Goal: Information Seeking & Learning: Learn about a topic

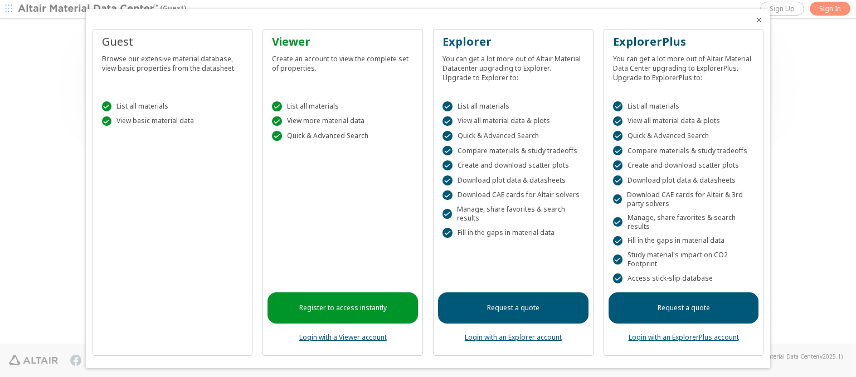
click at [754, 20] on icon "Close" at bounding box center [758, 20] width 9 height 9
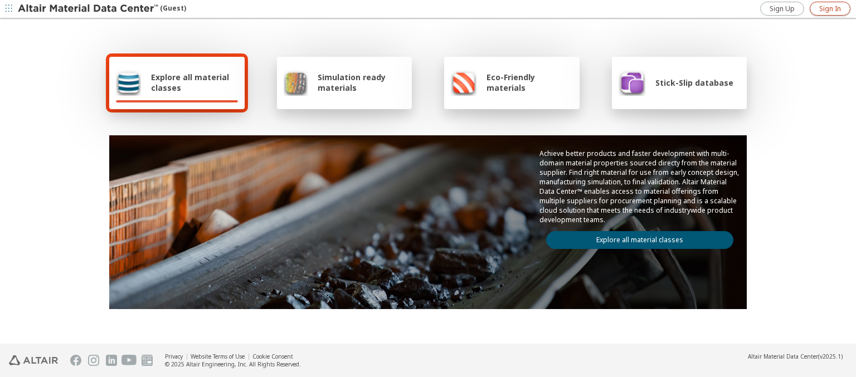
click at [829, 8] on span "Sign In" at bounding box center [830, 8] width 22 height 9
click at [89, 9] on img at bounding box center [89, 8] width 142 height 11
click at [190, 82] on span "Explore all material classes" at bounding box center [194, 82] width 87 height 21
click at [635, 237] on link "Explore all material classes" at bounding box center [639, 240] width 187 height 18
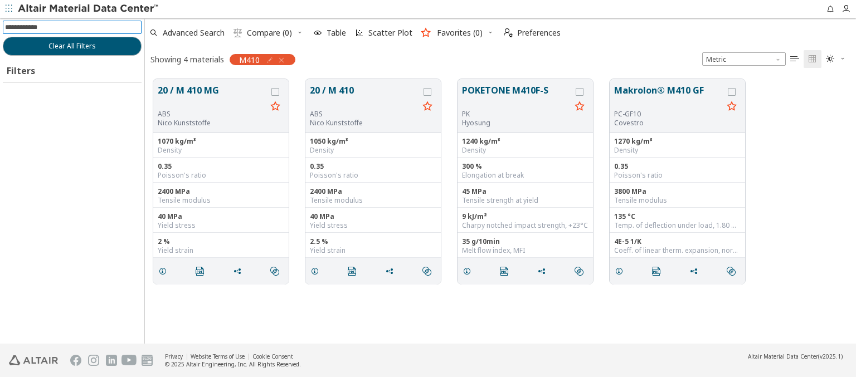
scroll to position [265, 702]
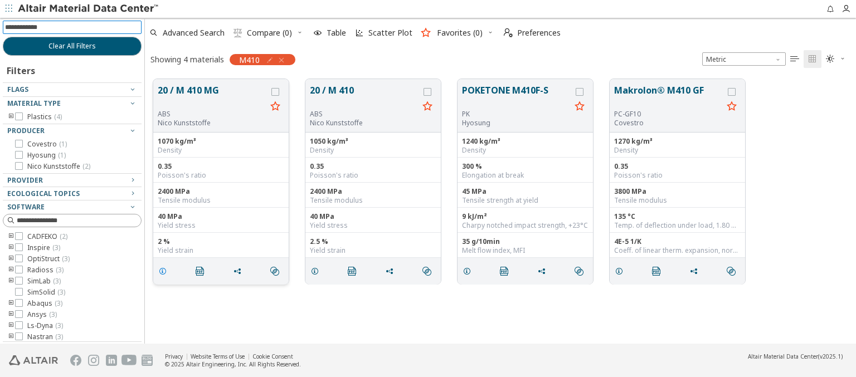
click at [164, 270] on icon "grid" at bounding box center [162, 271] width 9 height 9
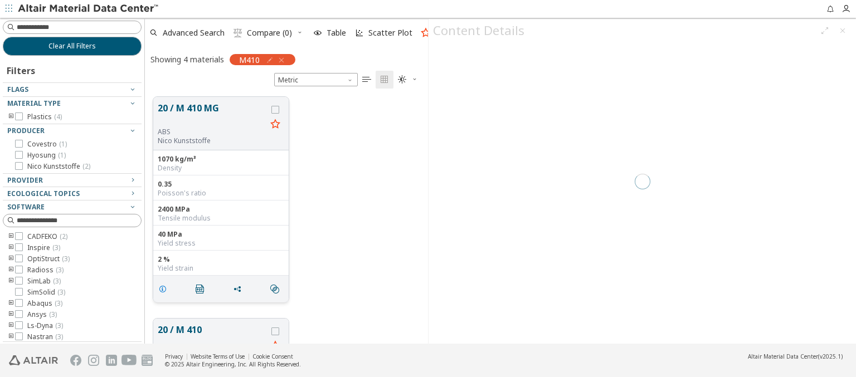
scroll to position [247, 274]
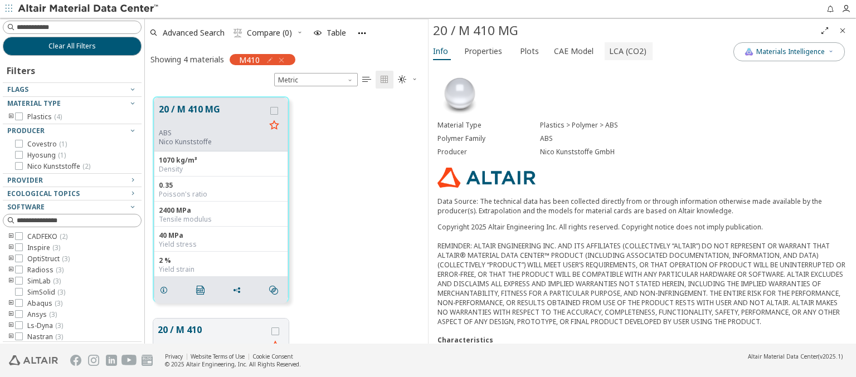
click at [621, 51] on span "LCA (CO2)" at bounding box center [627, 51] width 37 height 18
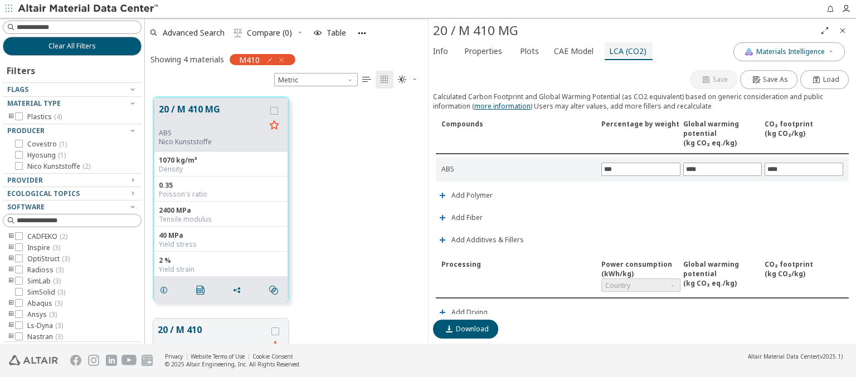
scroll to position [261, 0]
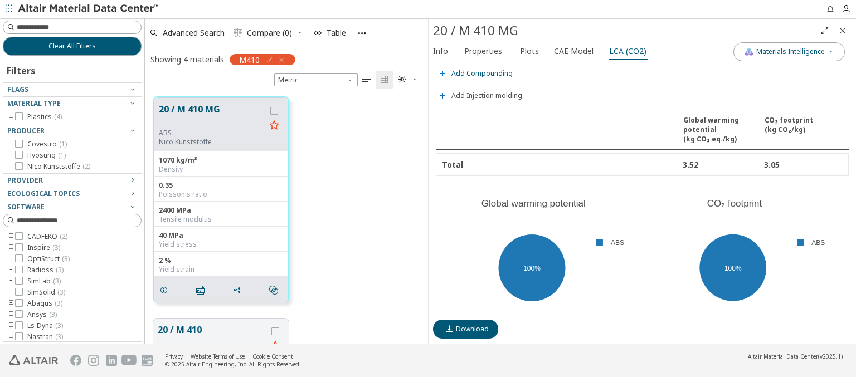
click at [480, 70] on span "Add Compounding" at bounding box center [481, 73] width 61 height 7
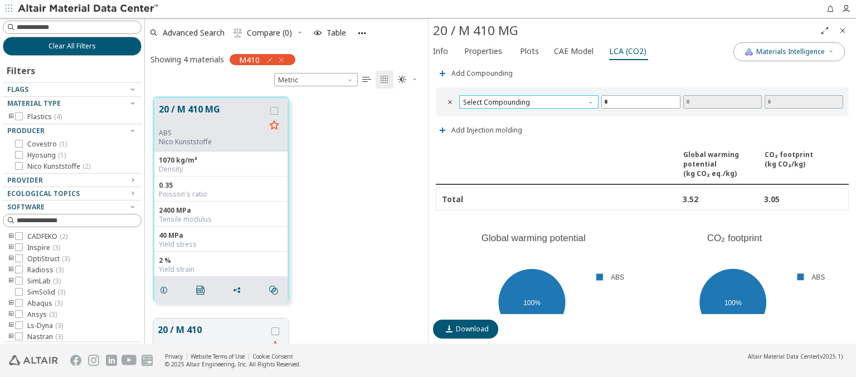
click at [527, 99] on span "Select Compounding" at bounding box center [528, 101] width 139 height 13
click at [89, 9] on img at bounding box center [89, 8] width 142 height 11
